Goal: Obtain resource: Obtain resource

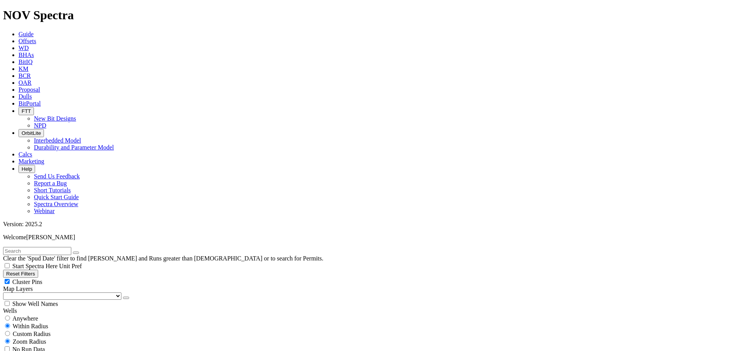
scroll to position [13202, 0]
click at [38, 270] on button "Reset Filters" at bounding box center [20, 274] width 35 height 8
checkbox input "true"
type input "[DATE]"
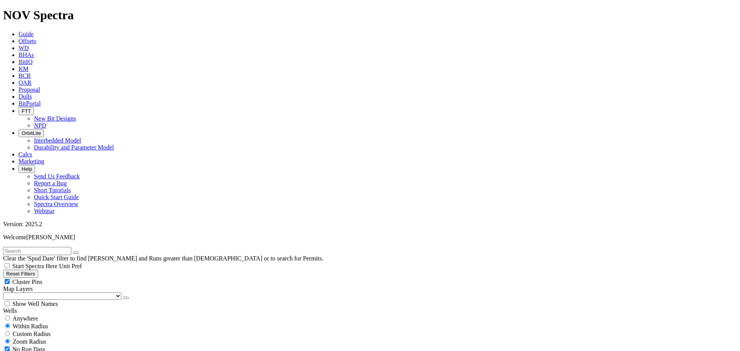
select select
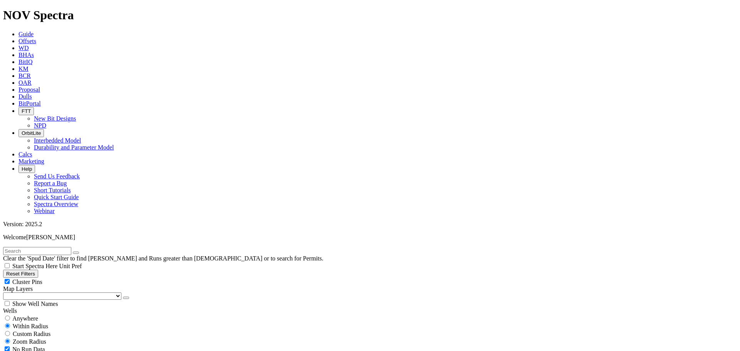
scroll to position [178149, 0]
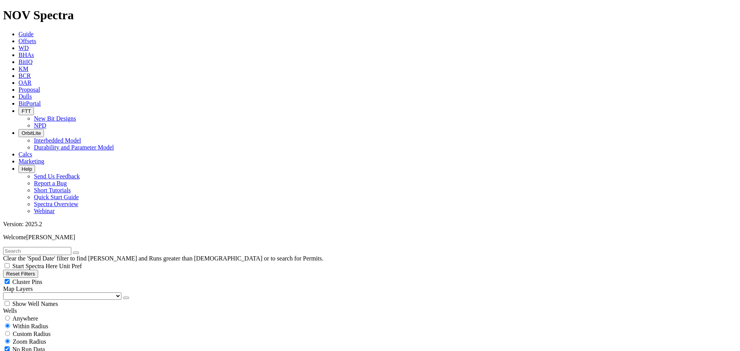
type input "[DATE]"
select select "6"
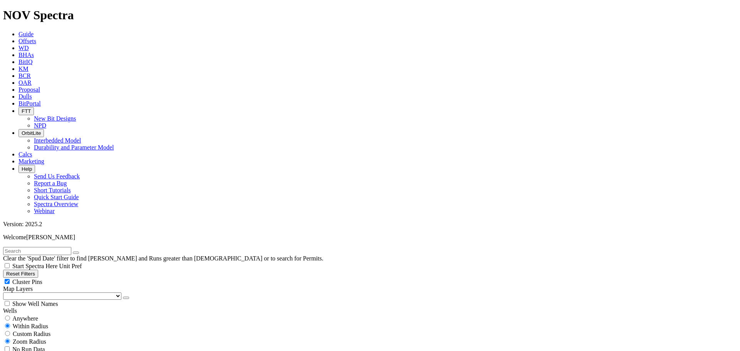
checkbox input "false"
select select "? number:6 ?"
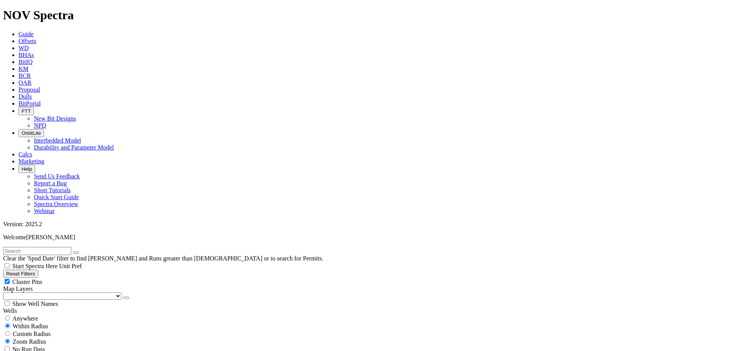
scroll to position [4231, 0]
